Goal: Navigation & Orientation: Find specific page/section

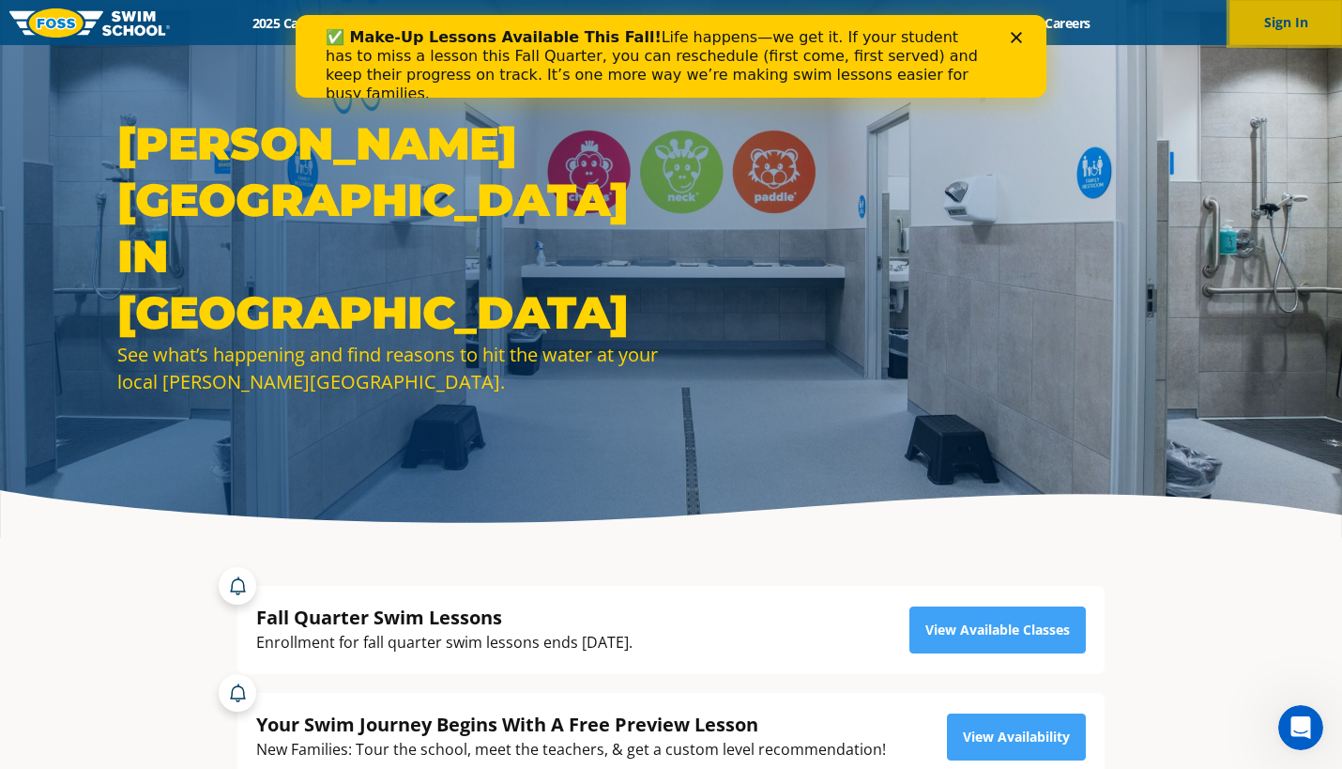
click at [1246, 31] on button "Sign In" at bounding box center [1286, 22] width 113 height 45
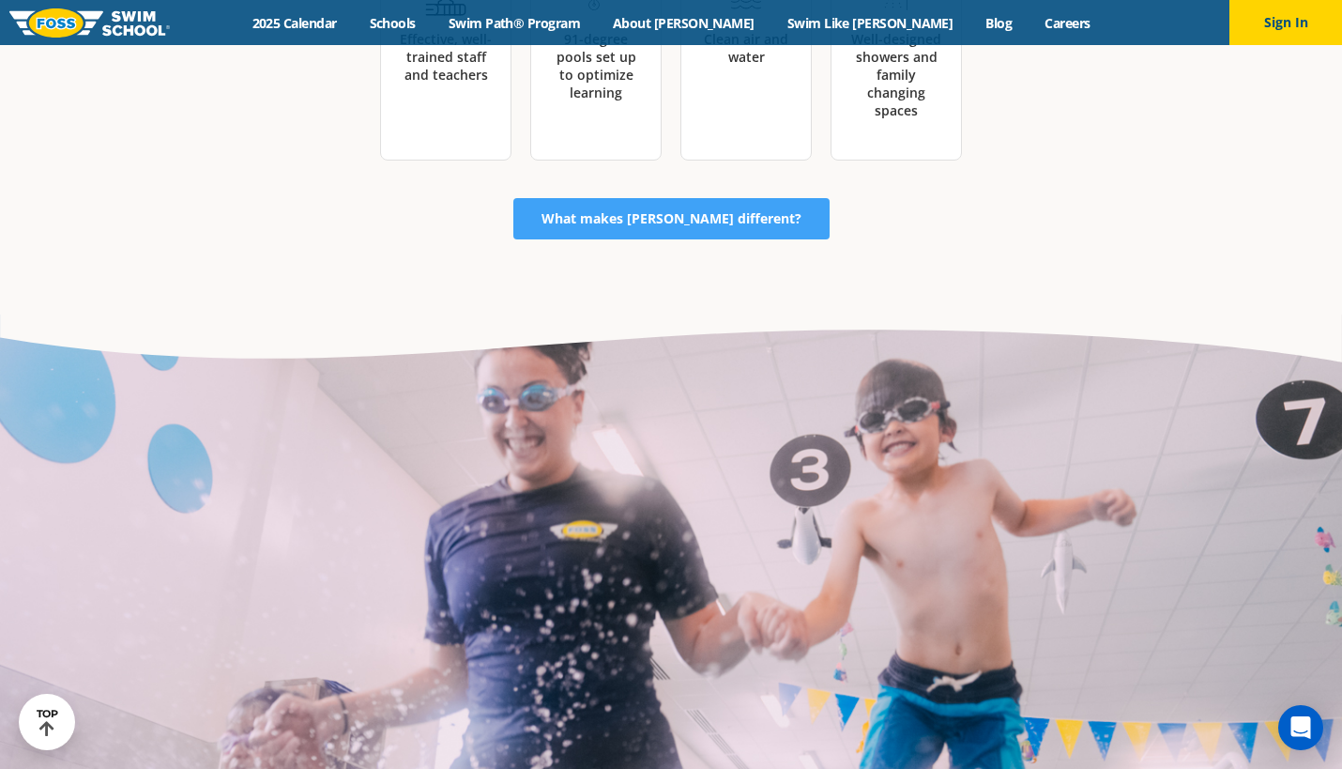
scroll to position [3330, 0]
